Goal: Transaction & Acquisition: Purchase product/service

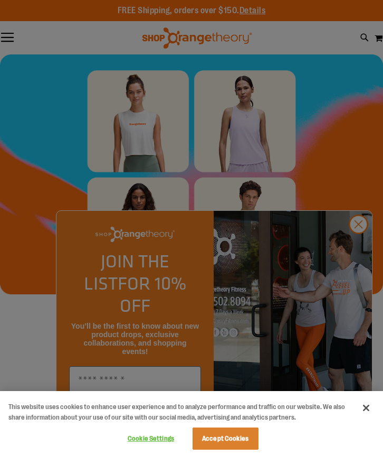
click at [364, 238] on div at bounding box center [191, 227] width 383 height 455
click at [367, 408] on button "Close" at bounding box center [366, 407] width 23 height 23
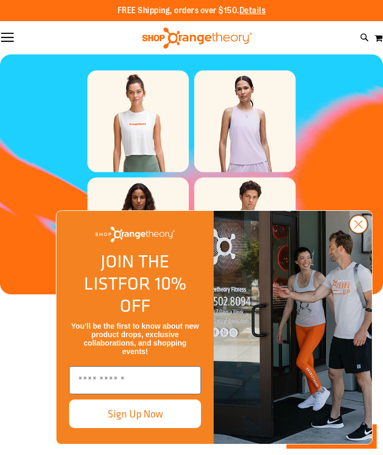
click at [358, 233] on circle "Close dialog" at bounding box center [358, 224] width 17 height 17
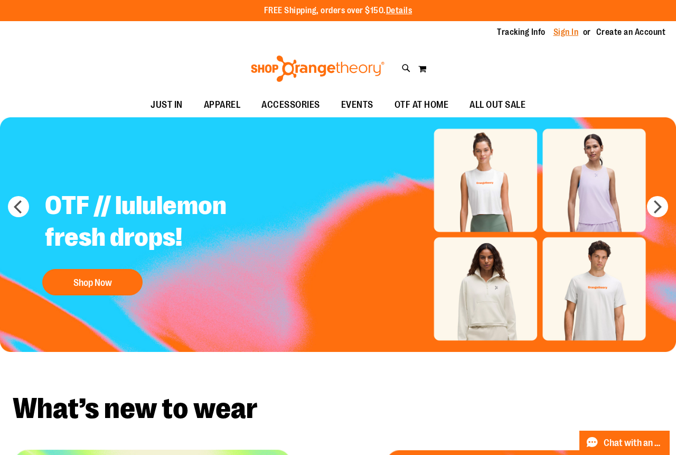
click at [383, 31] on link "Sign In" at bounding box center [566, 32] width 25 height 12
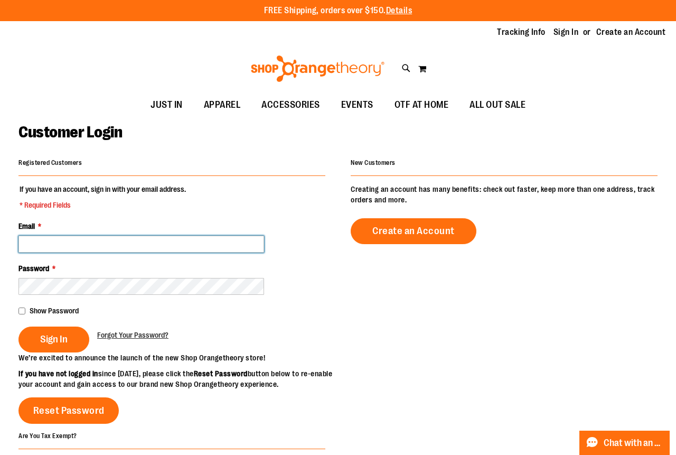
click at [109, 243] on input "Email *" at bounding box center [141, 244] width 246 height 17
type input "**********"
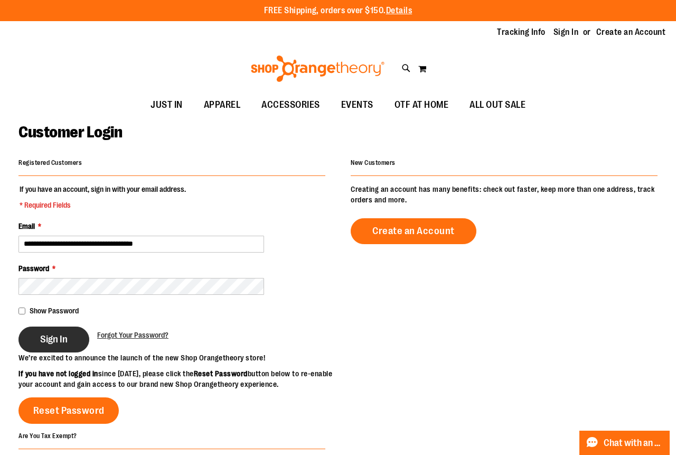
click at [54, 339] on span "Sign In" at bounding box center [53, 339] width 27 height 12
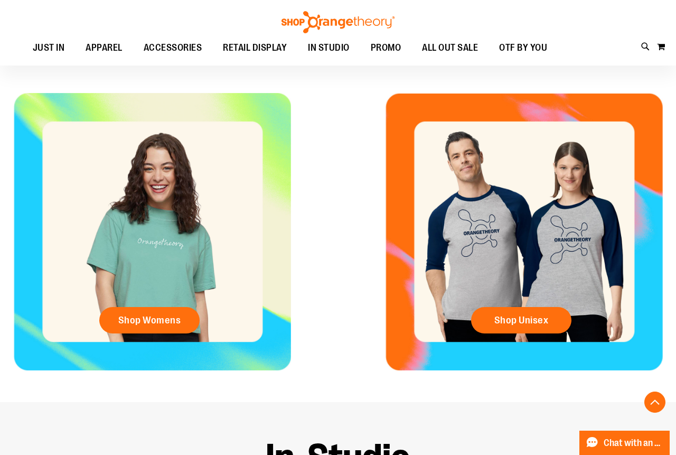
scroll to position [351, 0]
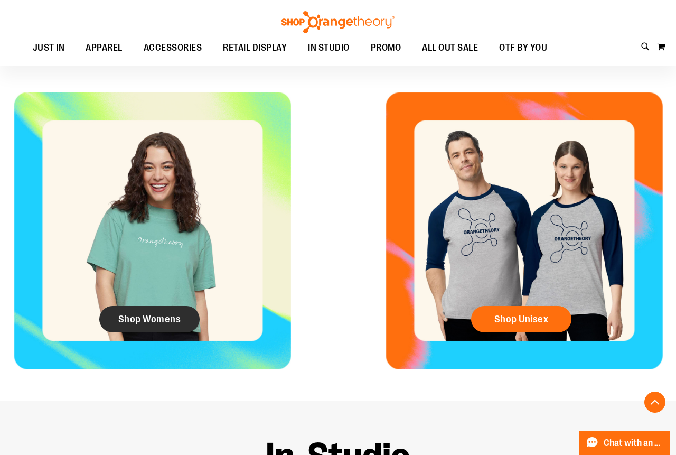
click at [160, 318] on span "Shop Womens" at bounding box center [149, 319] width 63 height 12
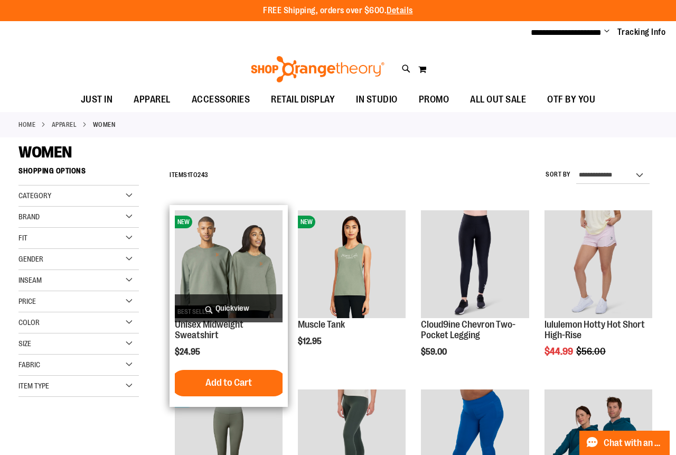
click at [249, 261] on img "product" at bounding box center [229, 264] width 108 height 108
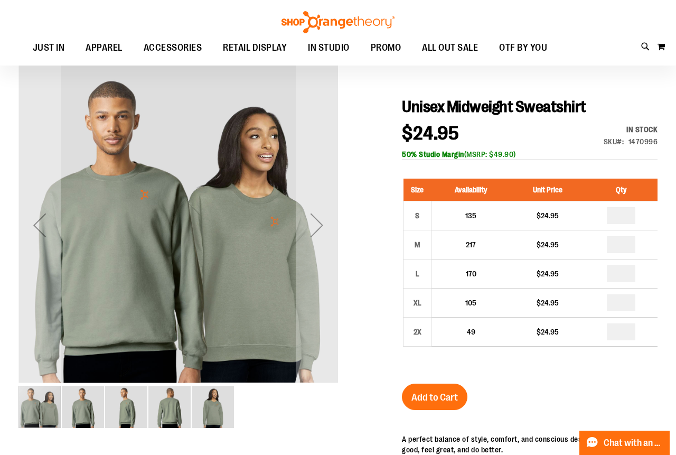
scroll to position [88, 0]
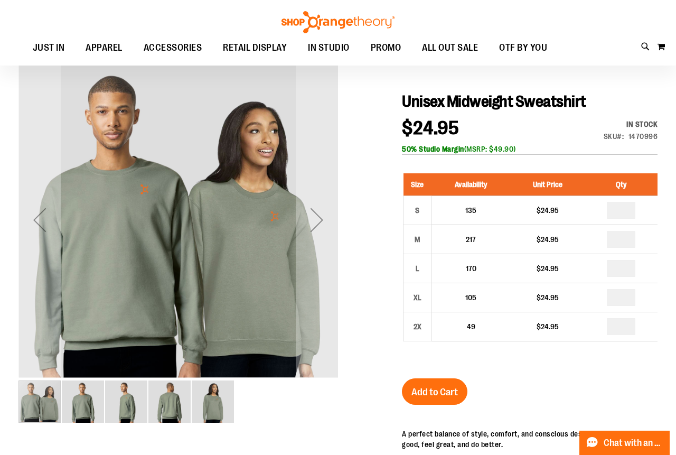
click at [96, 404] on img "image 2 of 5" at bounding box center [83, 401] width 42 height 42
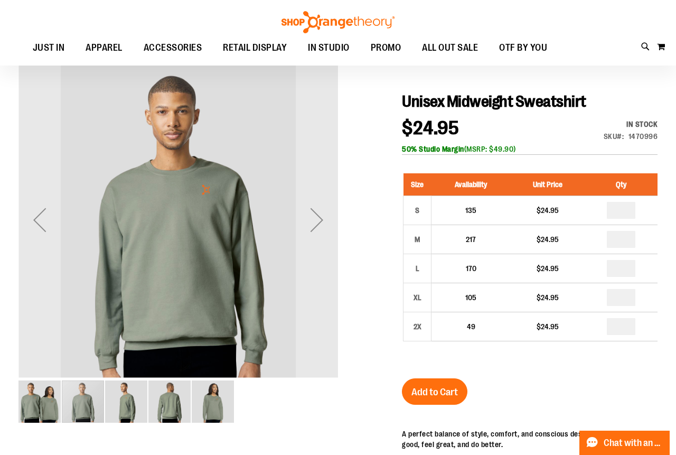
click at [126, 399] on img "image 3 of 5" at bounding box center [126, 401] width 42 height 42
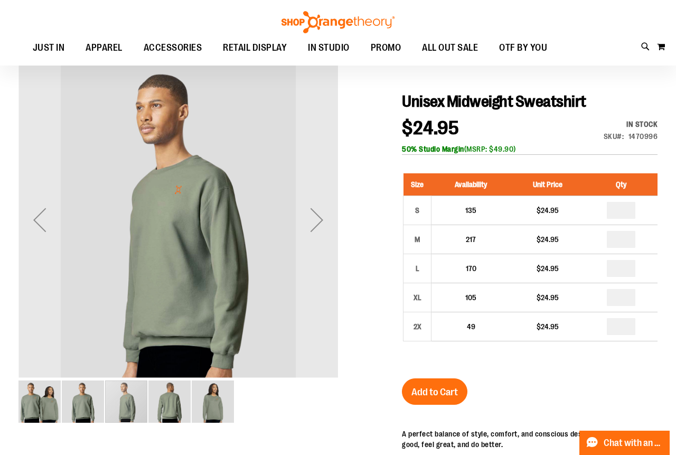
click at [162, 404] on img "image 4 of 5" at bounding box center [169, 401] width 42 height 42
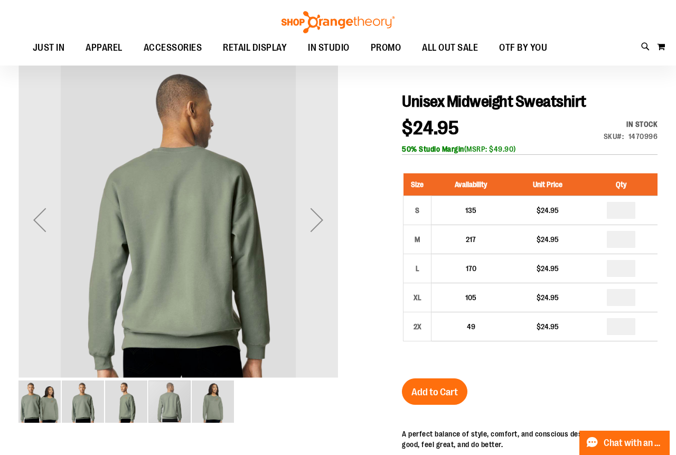
click at [207, 405] on img "image 5 of 5" at bounding box center [213, 401] width 42 height 42
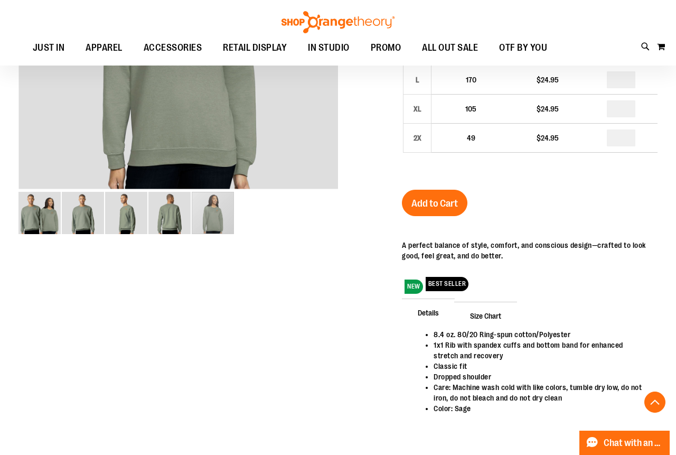
scroll to position [278, 0]
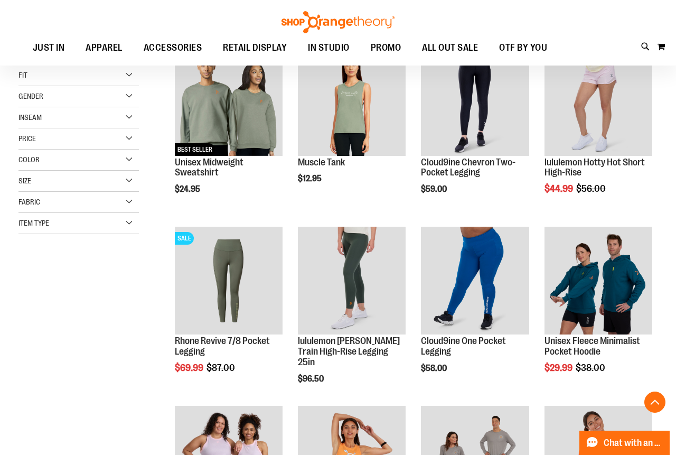
scroll to position [165, 0]
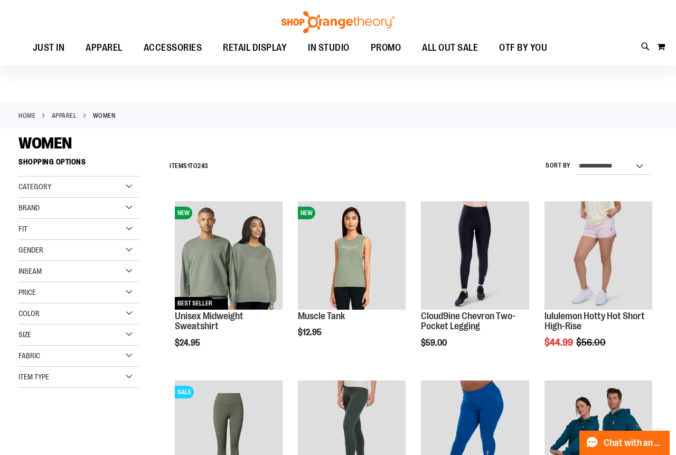
scroll to position [2, 0]
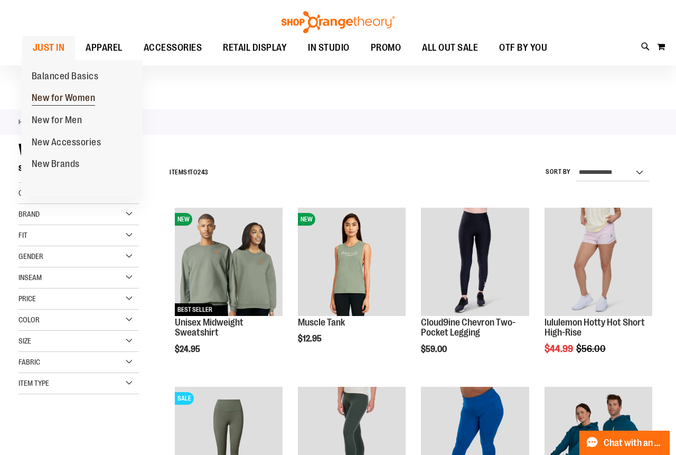
click at [72, 96] on span "New for Women" at bounding box center [64, 98] width 64 height 13
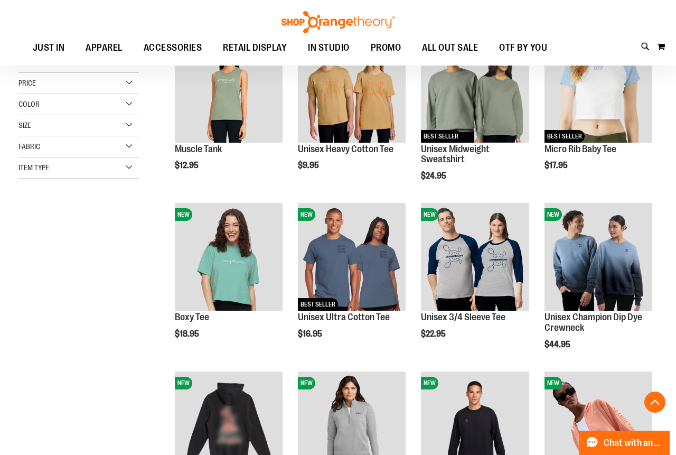
scroll to position [179, 0]
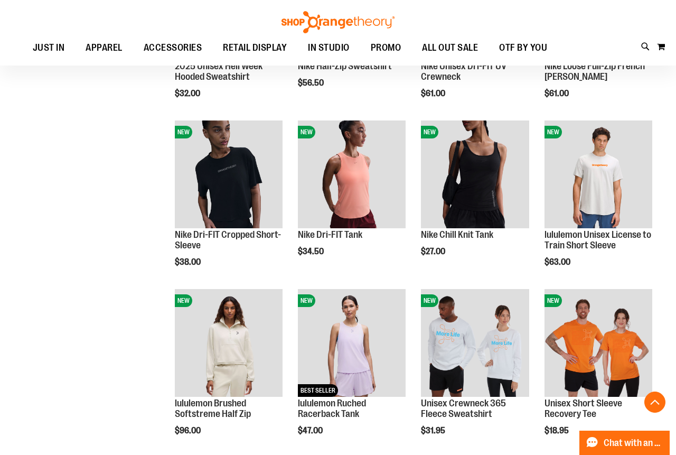
scroll to position [596, 0]
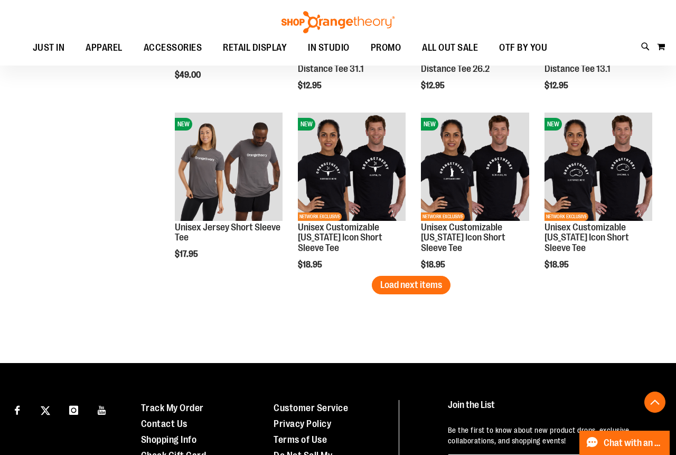
scroll to position [1469, 0]
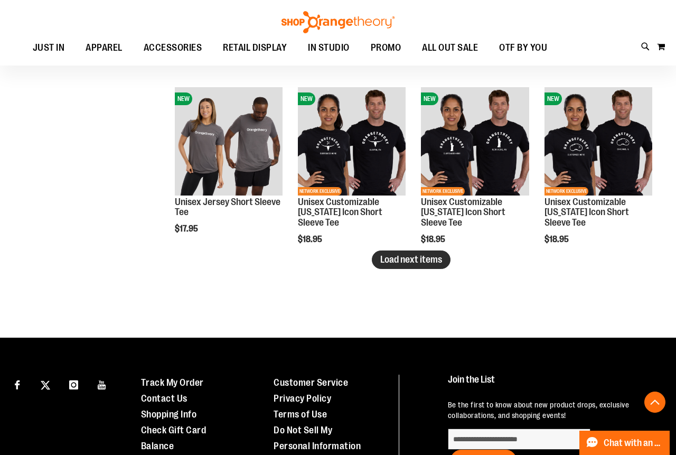
click at [409, 258] on span "Load next items" at bounding box center [411, 259] width 62 height 11
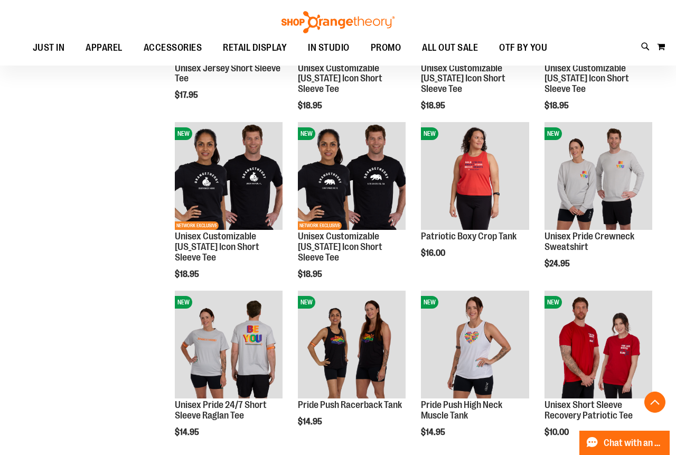
scroll to position [1610, 0]
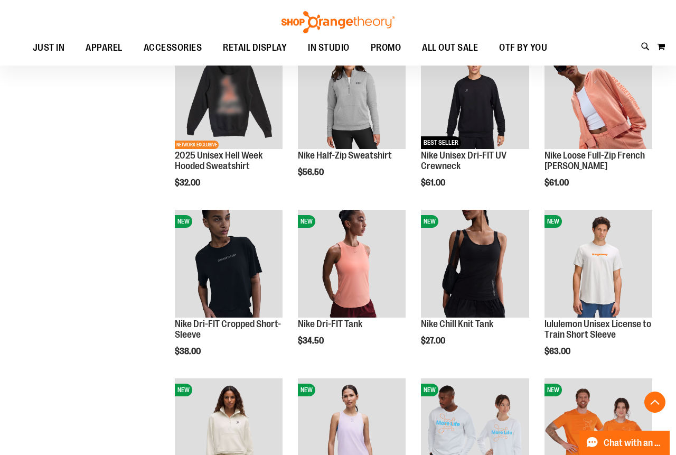
scroll to position [503, 0]
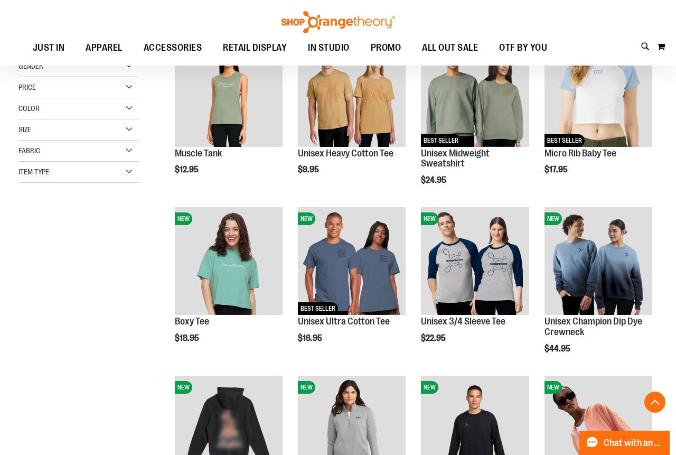
scroll to position [166, 0]
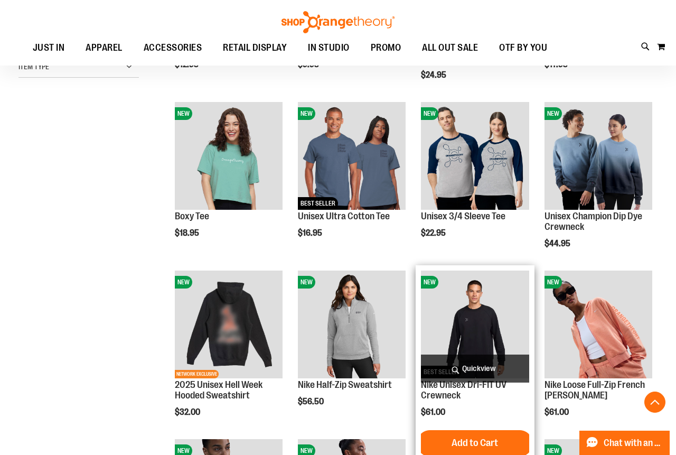
scroll to position [360, 0]
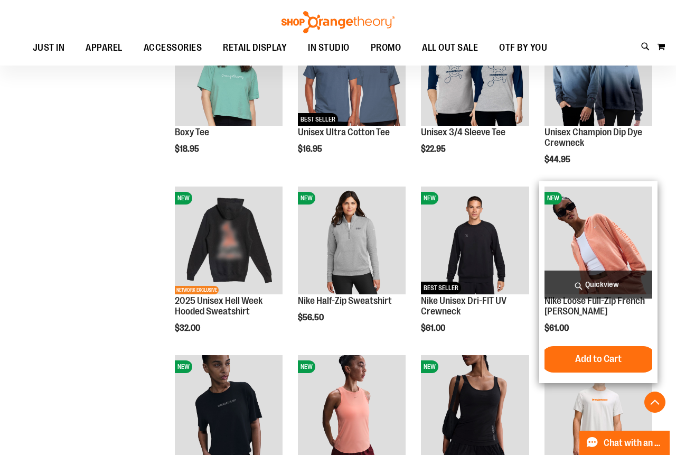
click at [605, 227] on img "product" at bounding box center [599, 240] width 108 height 108
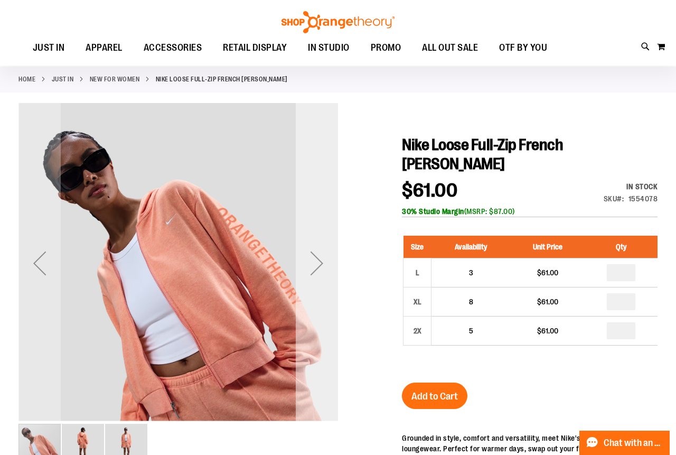
scroll to position [45, 0]
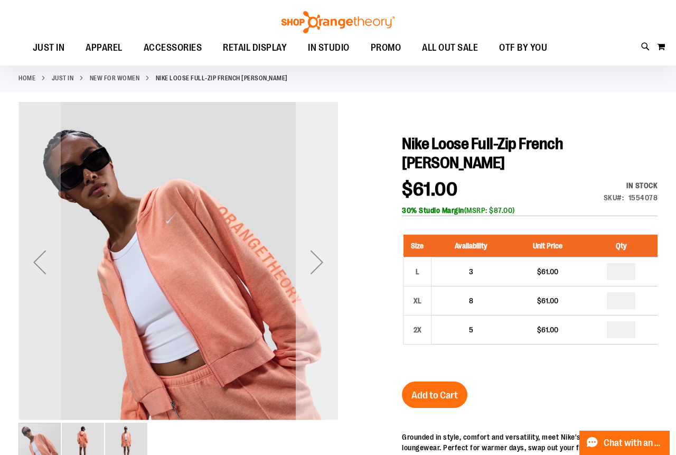
click at [314, 255] on div "Next" at bounding box center [317, 262] width 42 height 42
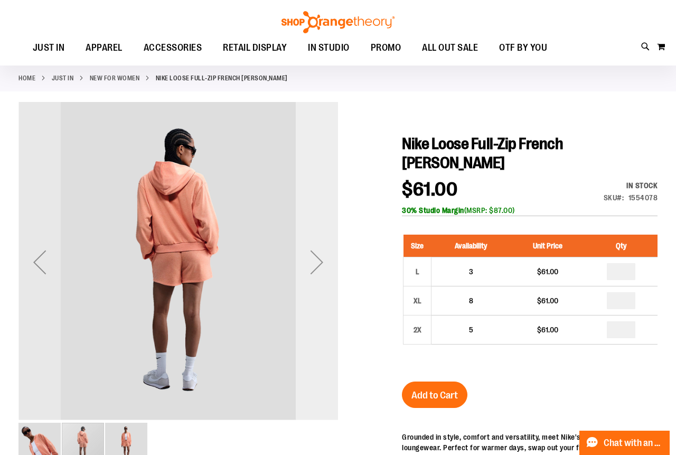
click at [315, 255] on div "Next" at bounding box center [317, 262] width 42 height 42
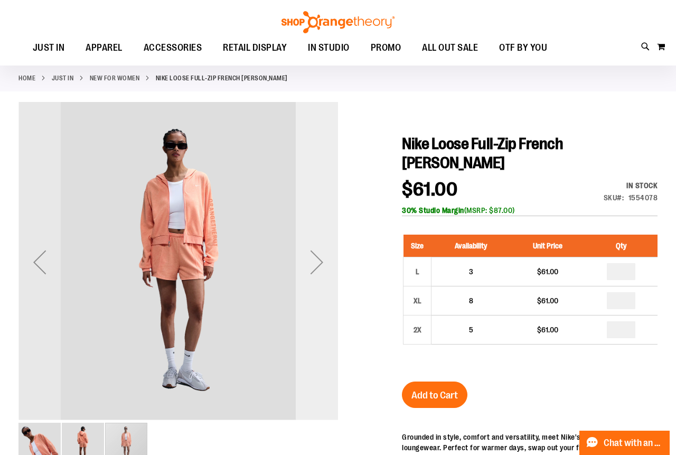
click at [315, 255] on div "Next" at bounding box center [317, 262] width 42 height 42
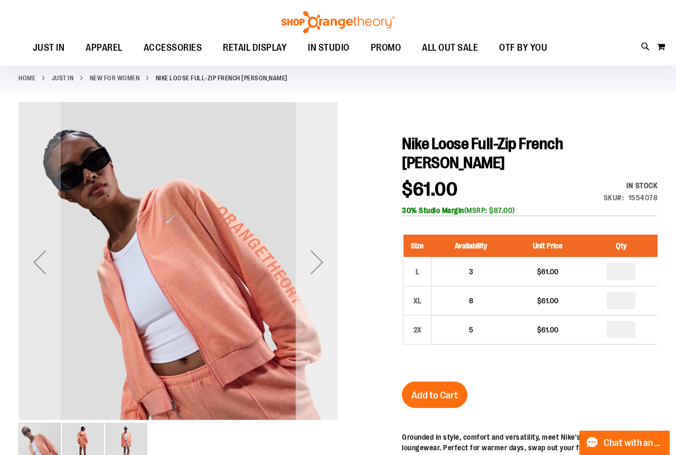
click at [315, 255] on div "Next" at bounding box center [317, 262] width 42 height 42
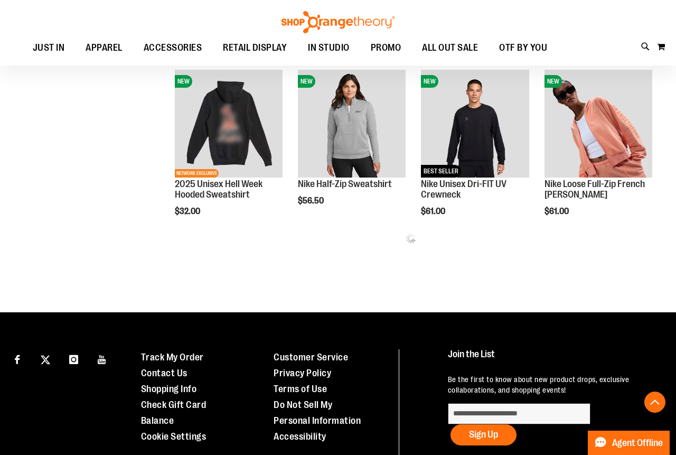
scroll to position [249, 0]
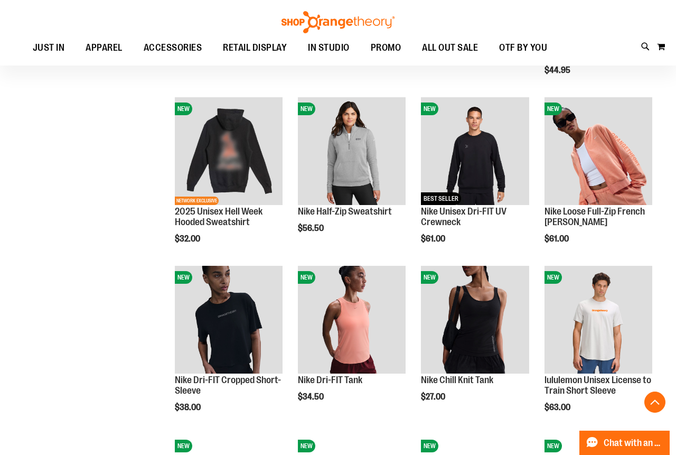
scroll to position [340, 0]
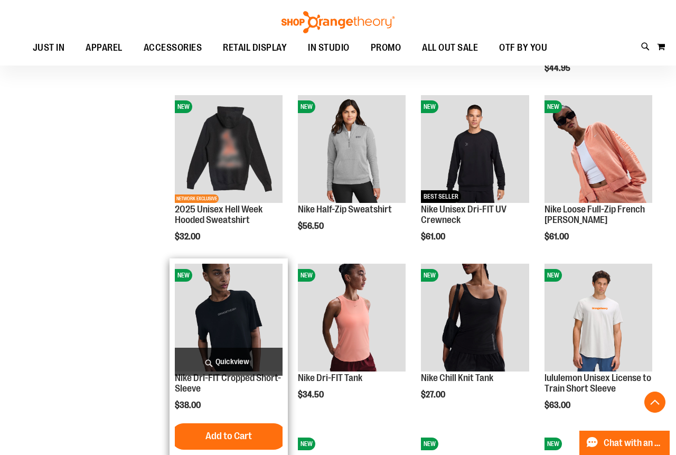
click at [235, 302] on img "product" at bounding box center [229, 318] width 108 height 108
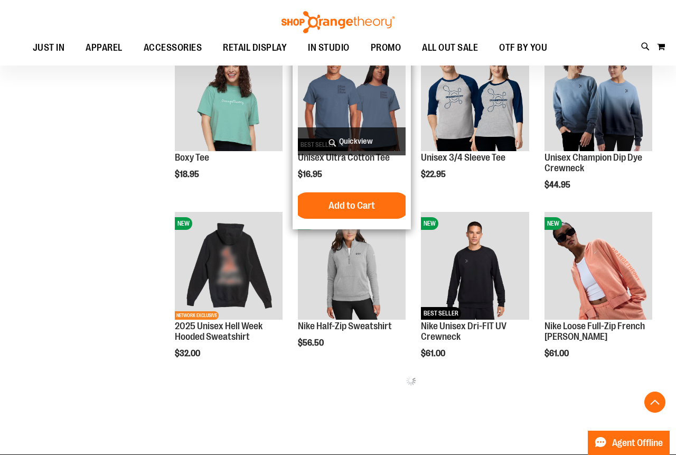
scroll to position [223, 0]
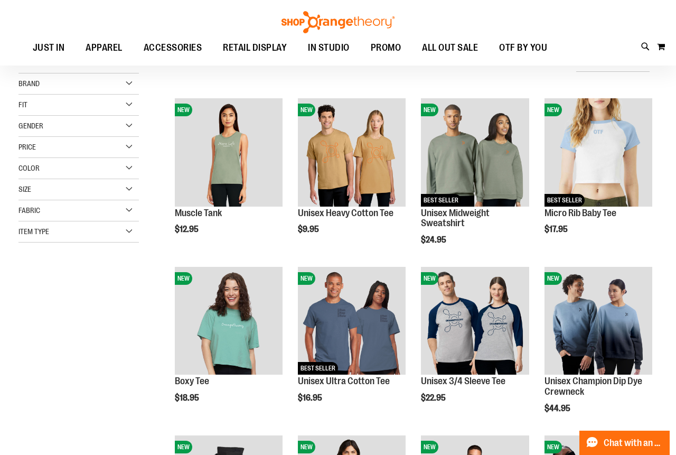
scroll to position [21, 0]
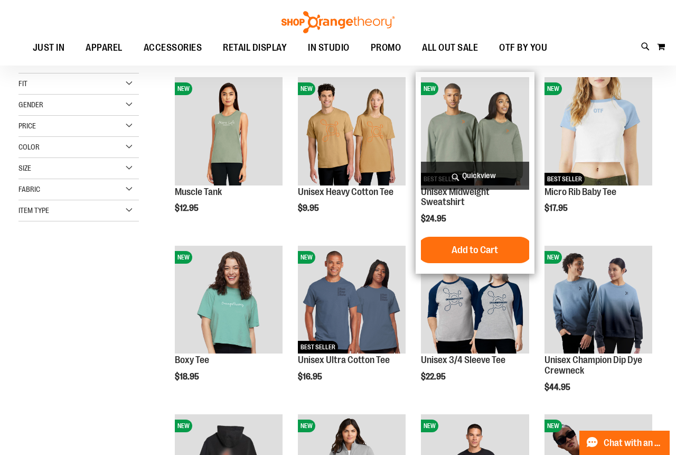
click at [469, 128] on img "product" at bounding box center [475, 131] width 108 height 108
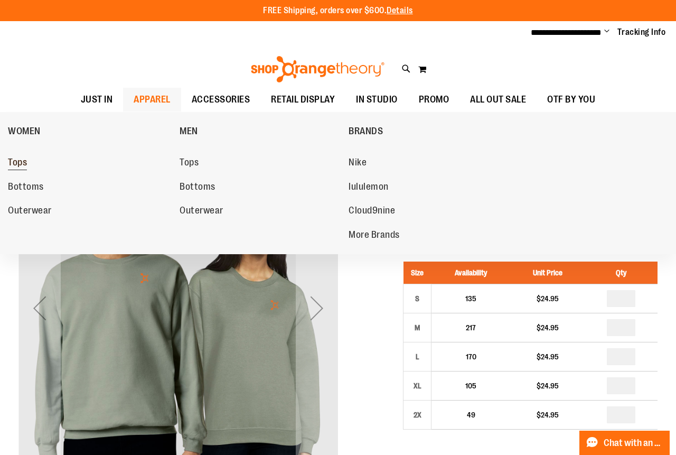
click at [20, 162] on span "Tops" at bounding box center [17, 163] width 19 height 13
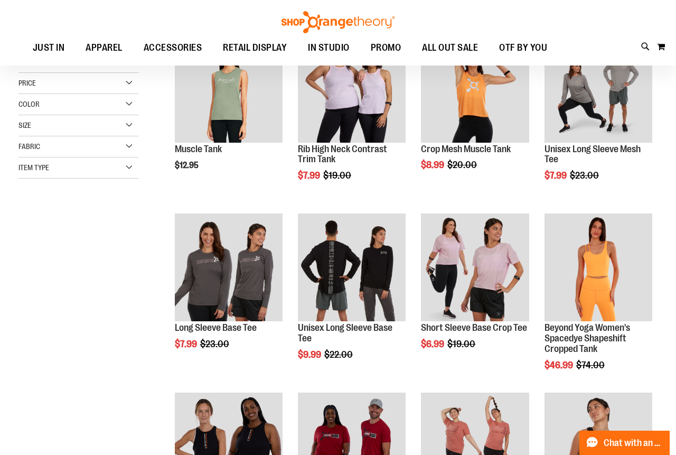
scroll to position [178, 0]
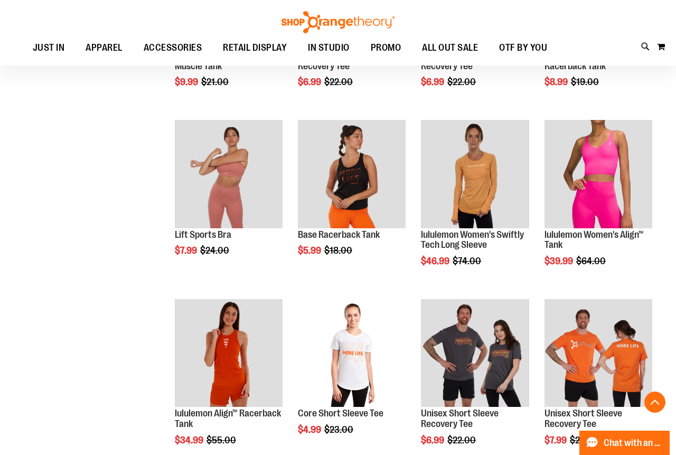
scroll to position [638, 0]
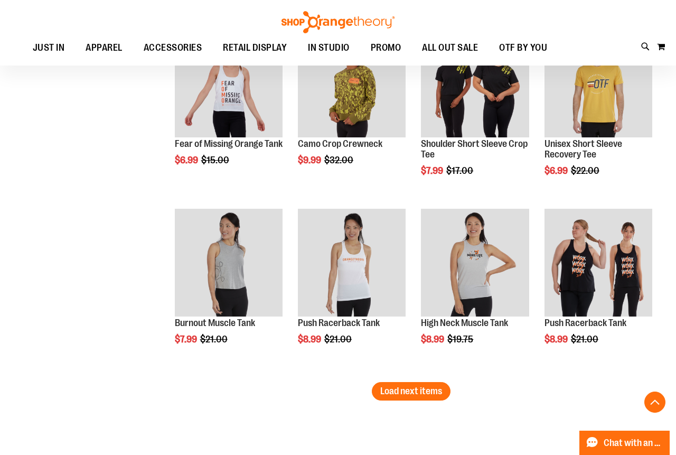
scroll to position [1441, 0]
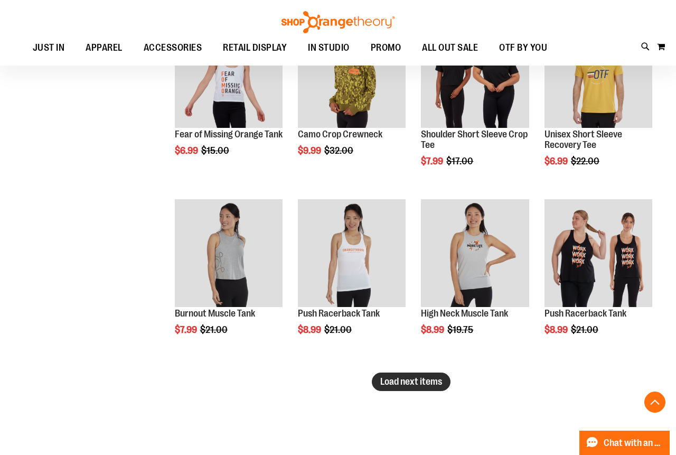
click at [417, 379] on span "Load next items" at bounding box center [411, 381] width 62 height 11
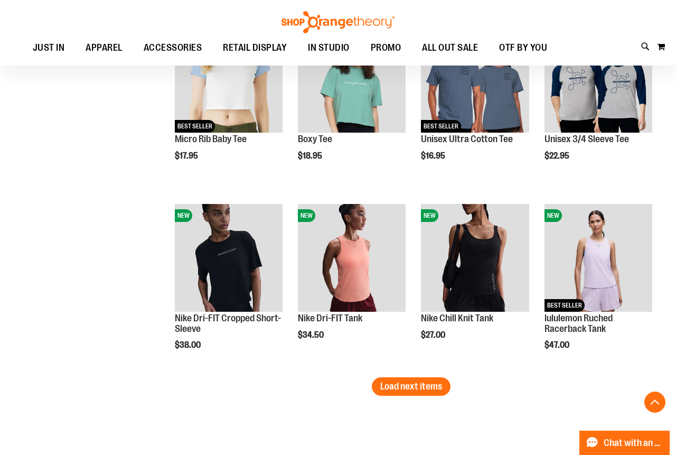
scroll to position [1980, 0]
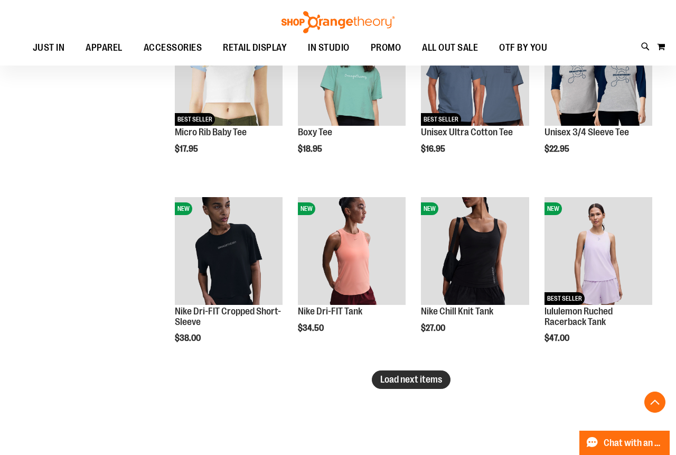
click at [414, 381] on span "Load next items" at bounding box center [411, 379] width 62 height 11
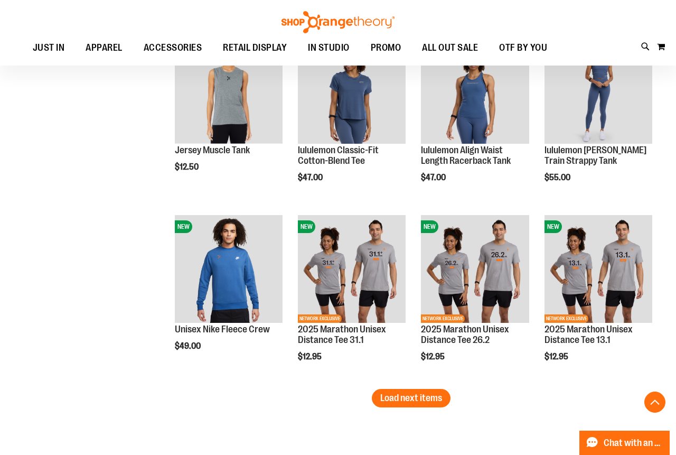
scroll to position [2507, 0]
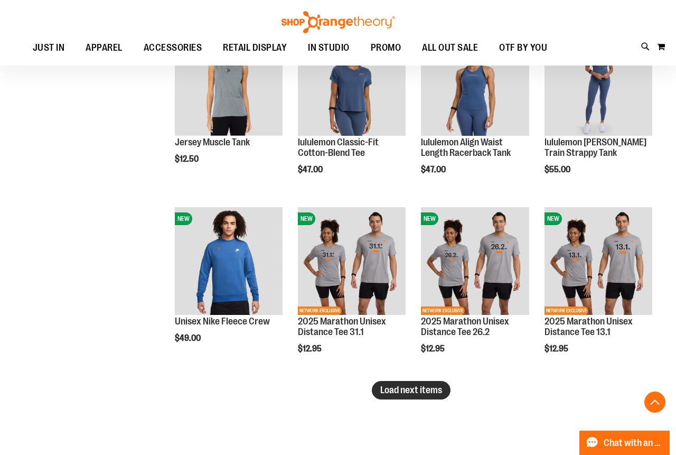
click at [425, 386] on span "Load next items" at bounding box center [411, 390] width 62 height 11
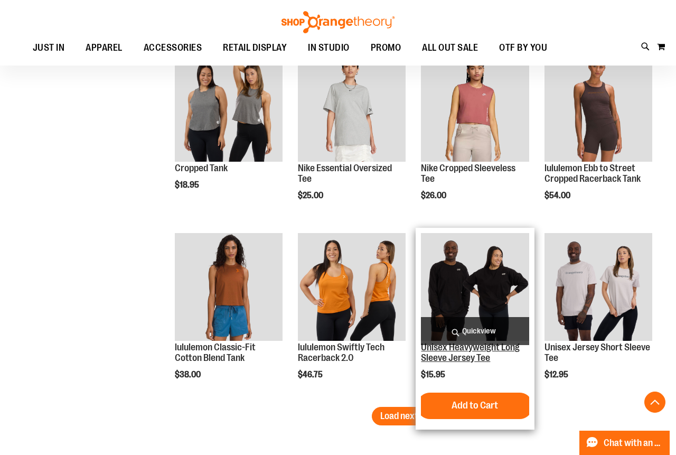
scroll to position [3018, 0]
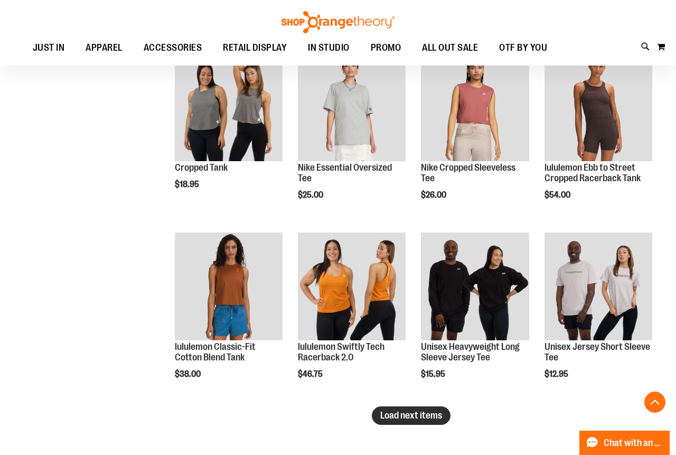
click at [396, 412] on span "Load next items" at bounding box center [411, 415] width 62 height 11
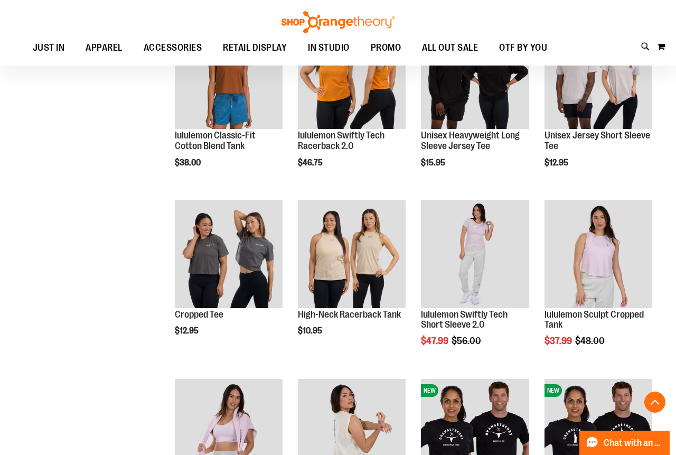
scroll to position [3233, 0]
